Goal: Information Seeking & Learning: Learn about a topic

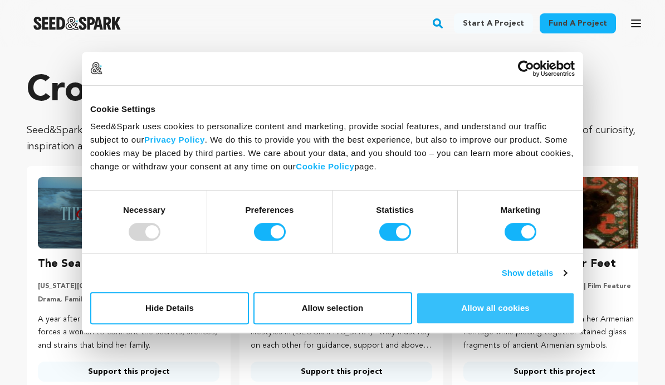
click at [465, 302] on button "Allow all cookies" at bounding box center [495, 308] width 159 height 32
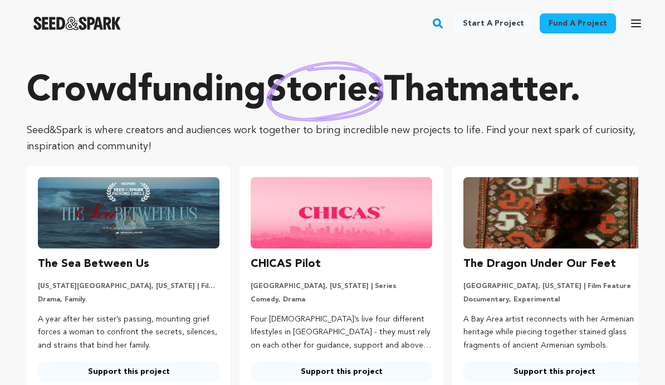
click at [443, 19] on rect "button" at bounding box center [437, 23] width 13 height 13
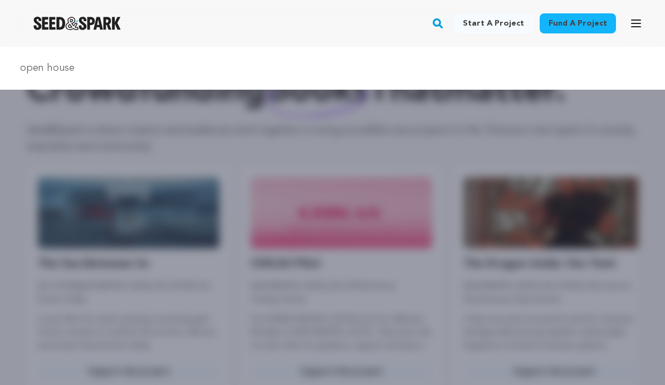
type input "open house"
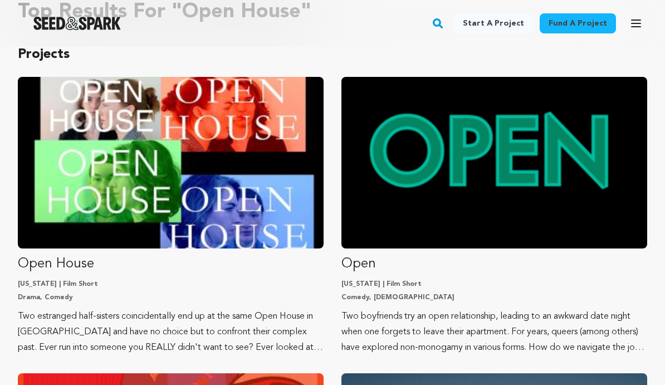
scroll to position [102, 0]
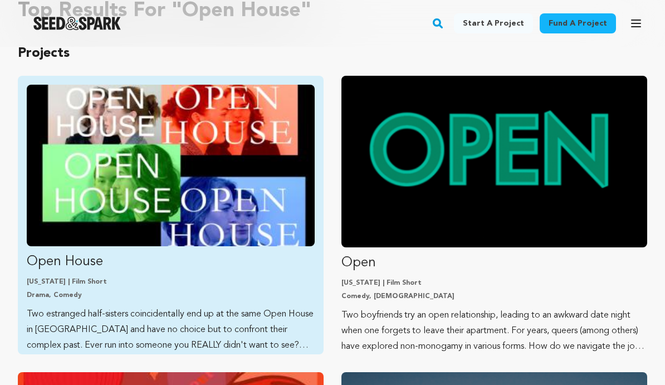
click at [154, 170] on img "Fund Open House" at bounding box center [171, 165] width 288 height 161
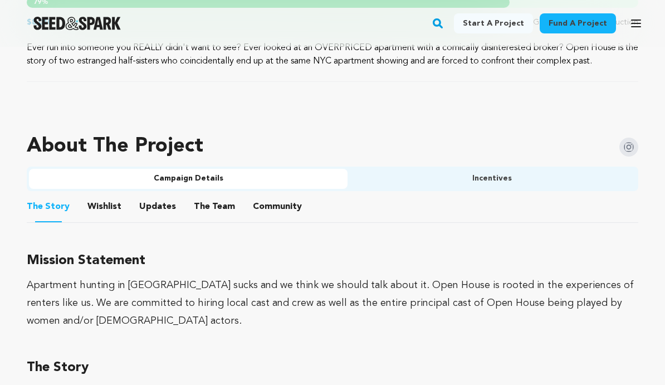
scroll to position [607, 0]
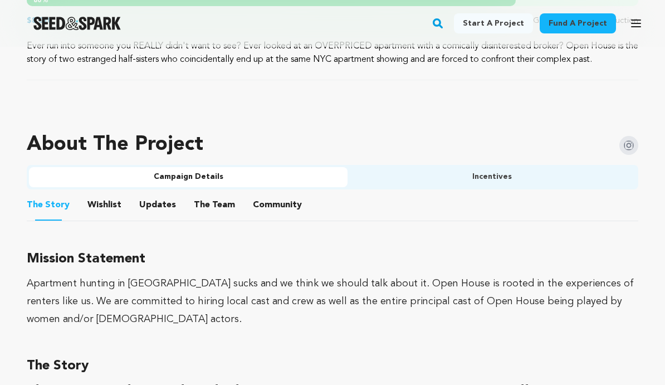
click at [274, 203] on button "Community" at bounding box center [277, 207] width 27 height 27
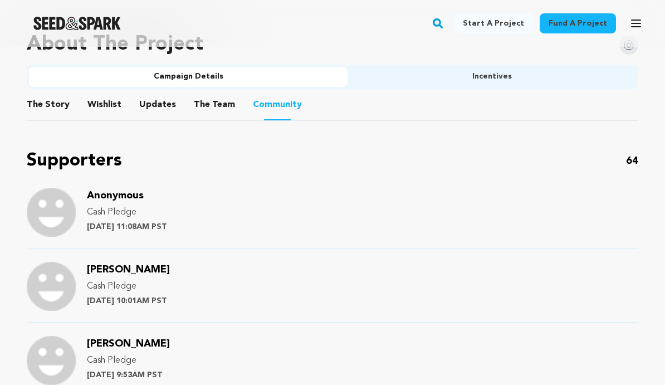
scroll to position [708, 0]
